Goal: Navigation & Orientation: Find specific page/section

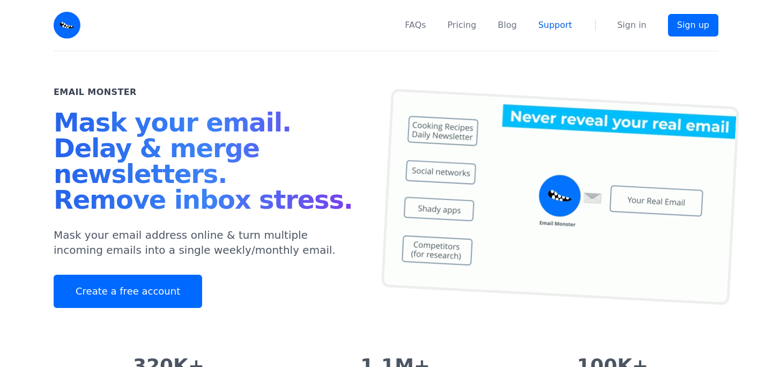
click at [551, 26] on link "Support" at bounding box center [555, 25] width 34 height 13
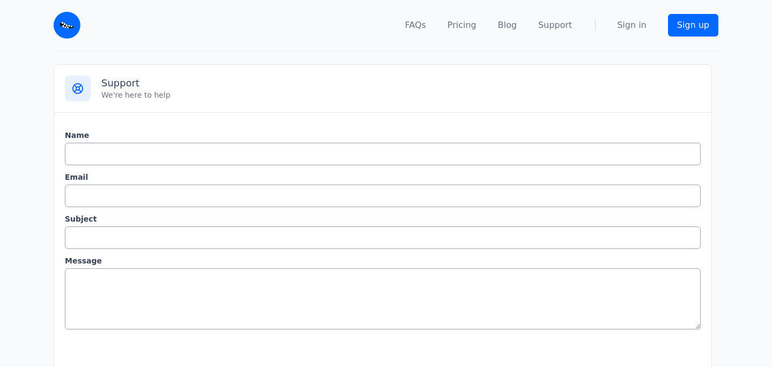
click at [520, 16] on nav "FAQs Pricing Blog Support Sign in Sign up" at bounding box center [405, 25] width 625 height 50
click at [517, 25] on link "Blog" at bounding box center [507, 25] width 19 height 13
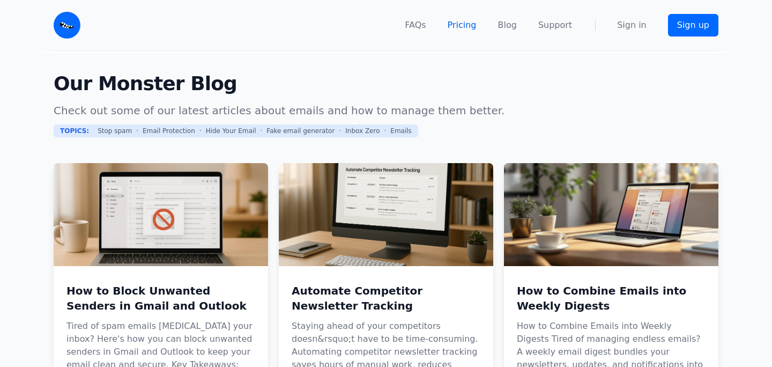
click at [469, 27] on link "Pricing" at bounding box center [462, 25] width 29 height 13
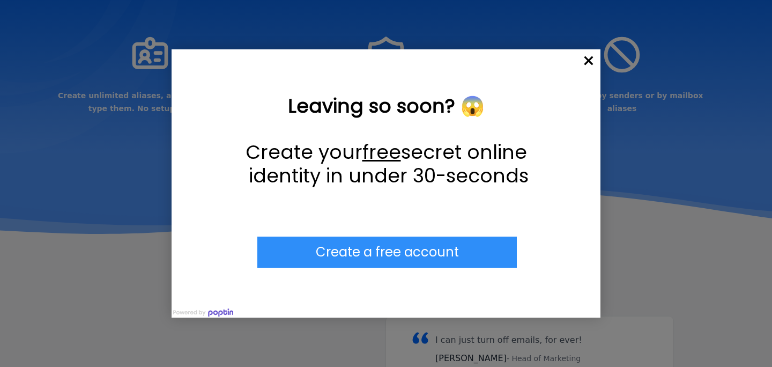
scroll to position [1393, 0]
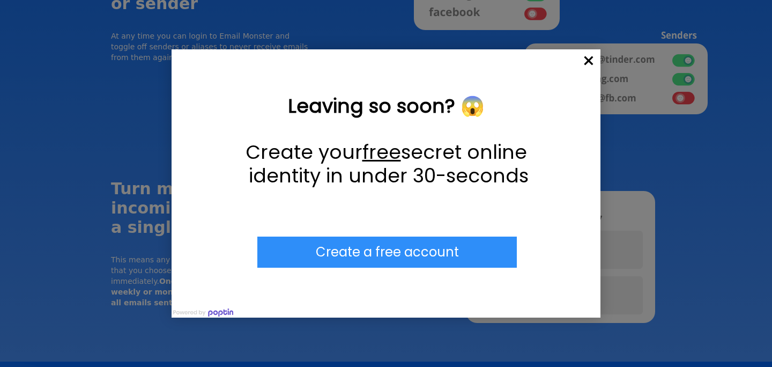
click at [592, 58] on span "×" at bounding box center [589, 61] width 24 height 24
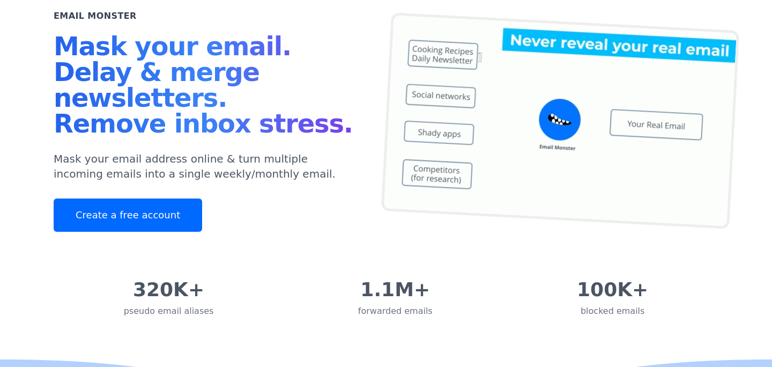
scroll to position [0, 0]
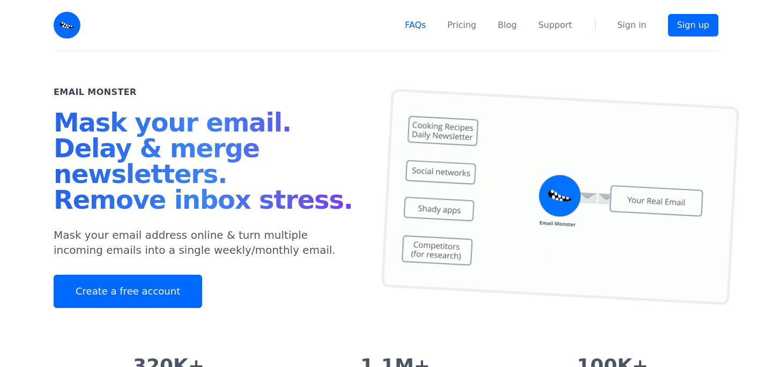
click at [423, 24] on link "FAQs" at bounding box center [415, 25] width 21 height 13
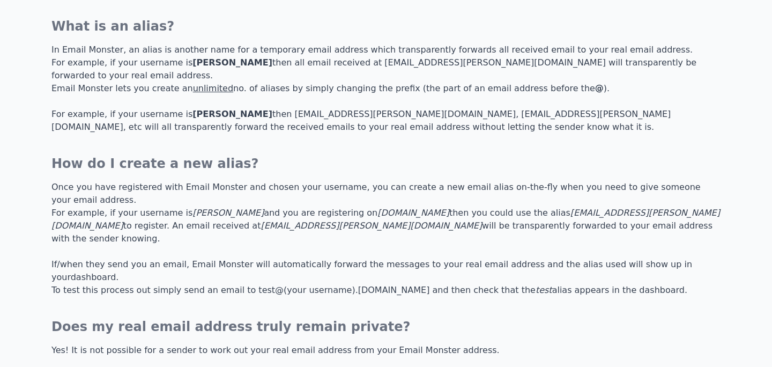
scroll to position [1177, 0]
